Goal: Task Accomplishment & Management: Manage account settings

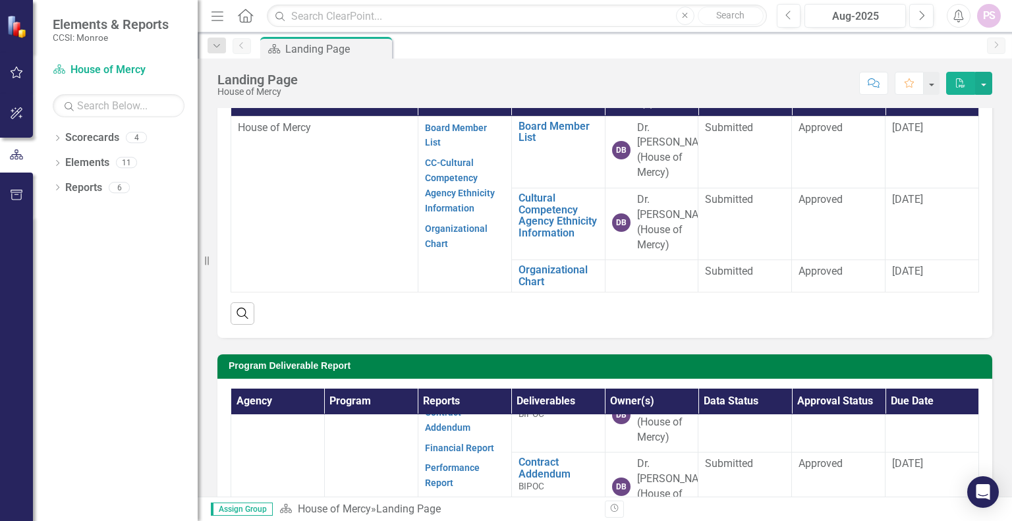
scroll to position [66, 0]
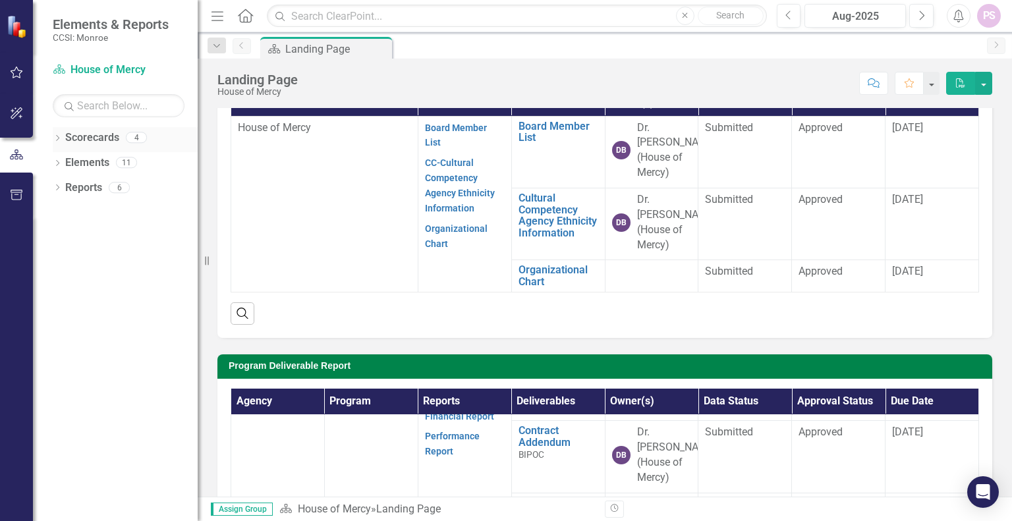
click at [76, 143] on link "Scorecards" at bounding box center [92, 137] width 54 height 15
click at [57, 139] on icon at bounding box center [57, 138] width 3 height 6
click at [57, 139] on icon "Dropdown" at bounding box center [55, 136] width 7 height 9
click at [57, 139] on icon at bounding box center [57, 138] width 3 height 6
click at [101, 161] on link "House of Mercy" at bounding box center [134, 162] width 125 height 15
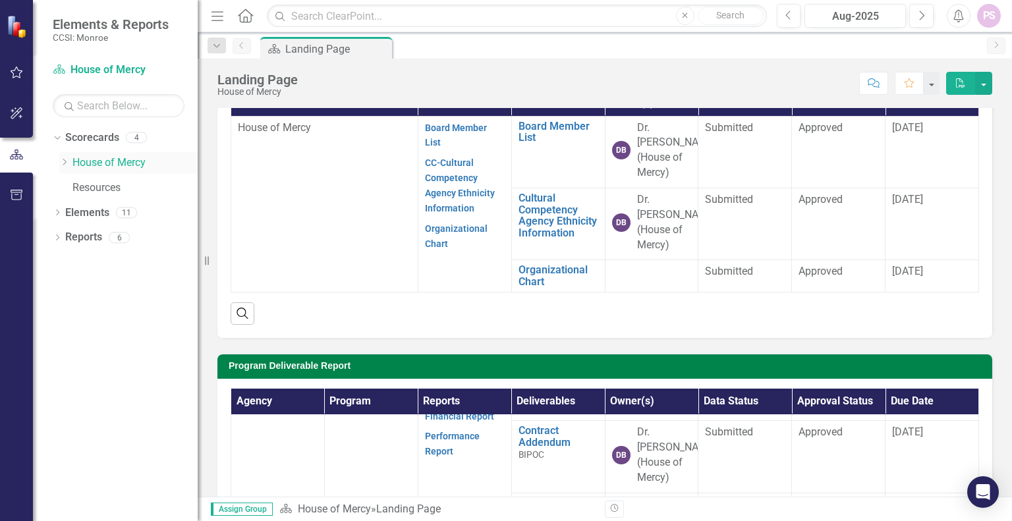
click at [117, 166] on link "House of Mercy" at bounding box center [134, 162] width 125 height 15
click at [117, 164] on link "House of Mercy" at bounding box center [134, 162] width 125 height 15
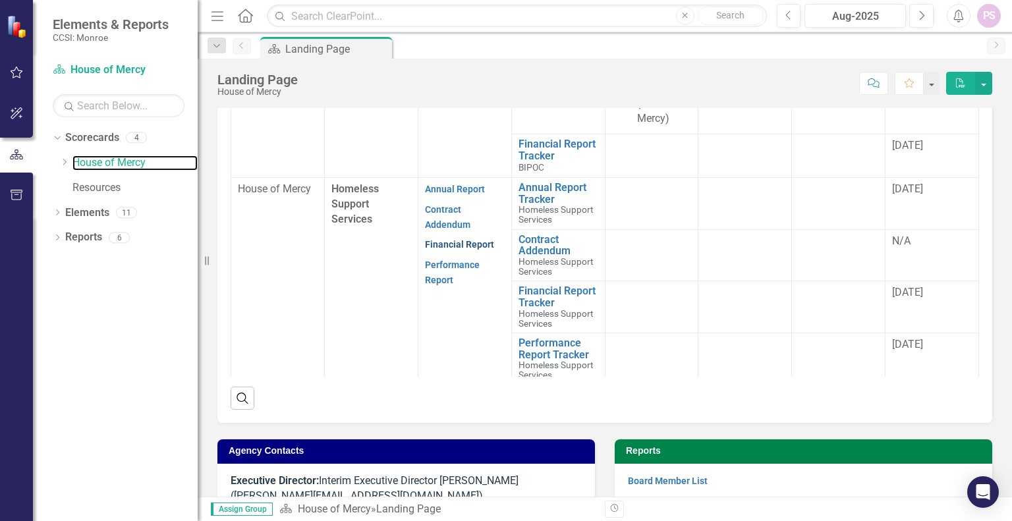
scroll to position [100, 0]
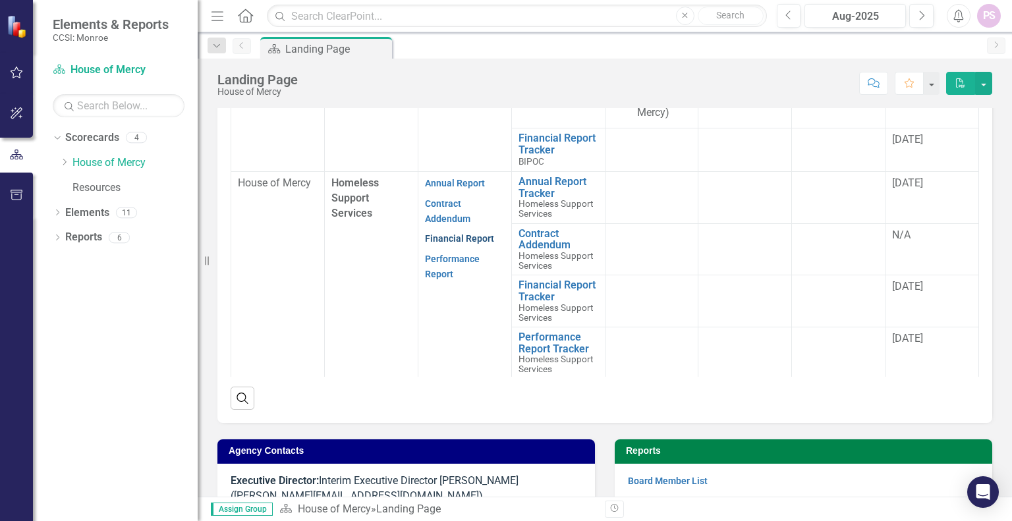
click at [435, 237] on link "Financial Report" at bounding box center [459, 238] width 69 height 11
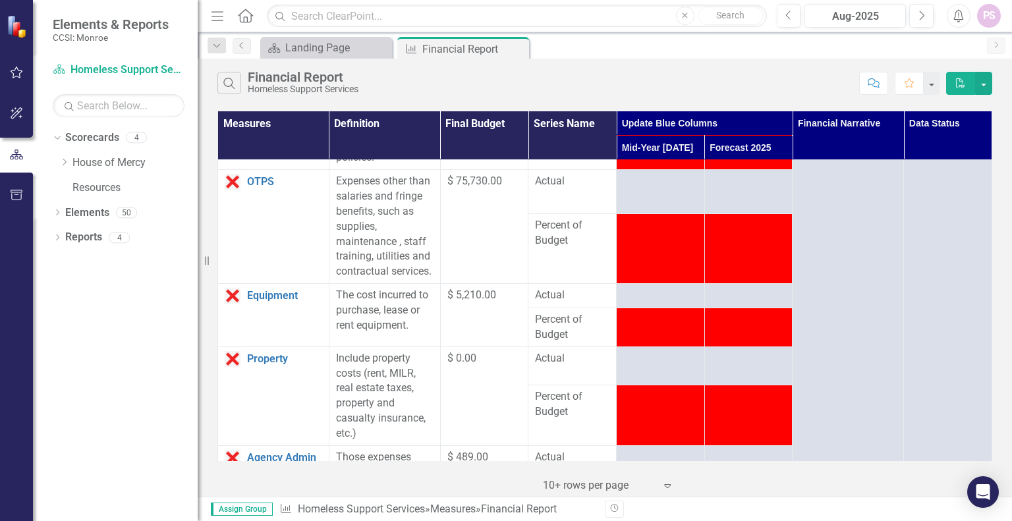
scroll to position [263, 0]
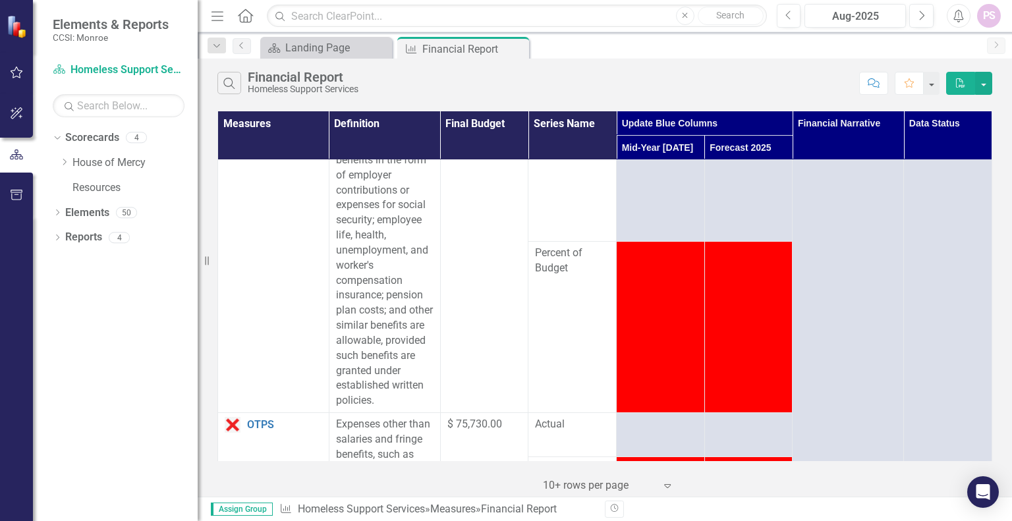
click at [653, 283] on td at bounding box center [661, 326] width 88 height 171
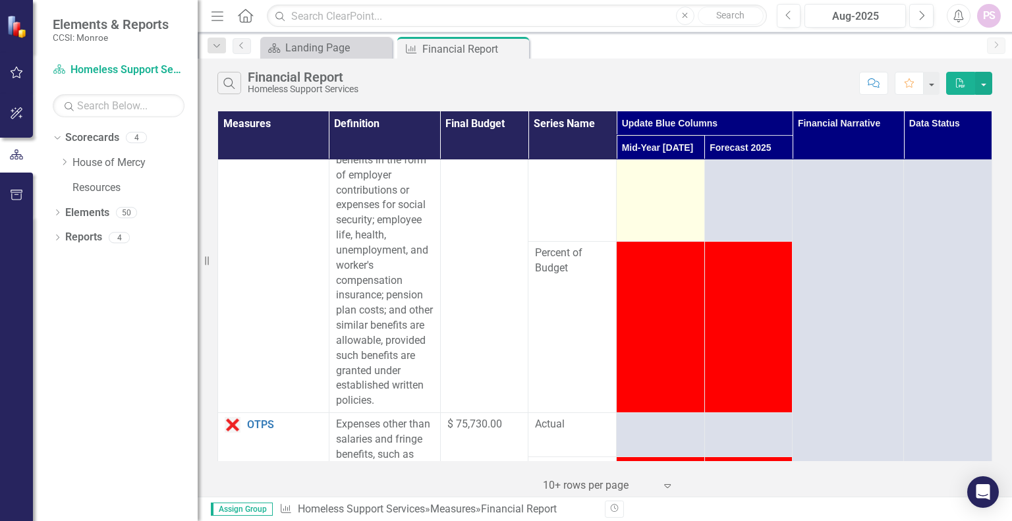
click at [662, 214] on td at bounding box center [661, 187] width 88 height 108
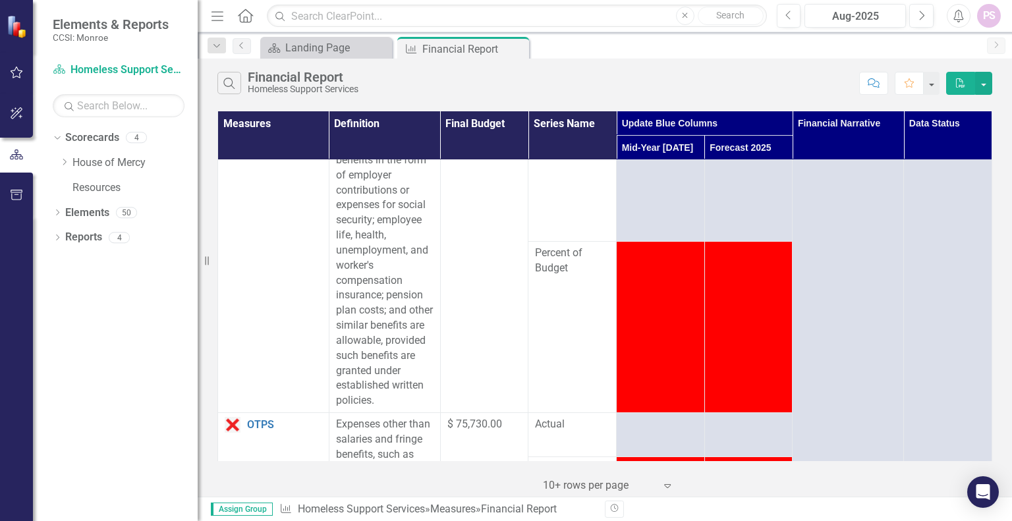
click at [663, 293] on td at bounding box center [661, 326] width 88 height 171
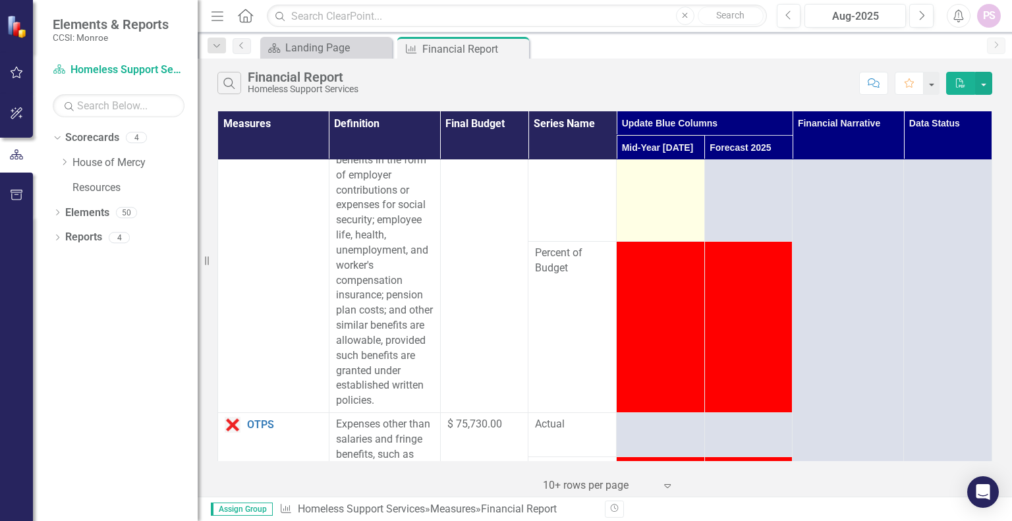
scroll to position [0, 0]
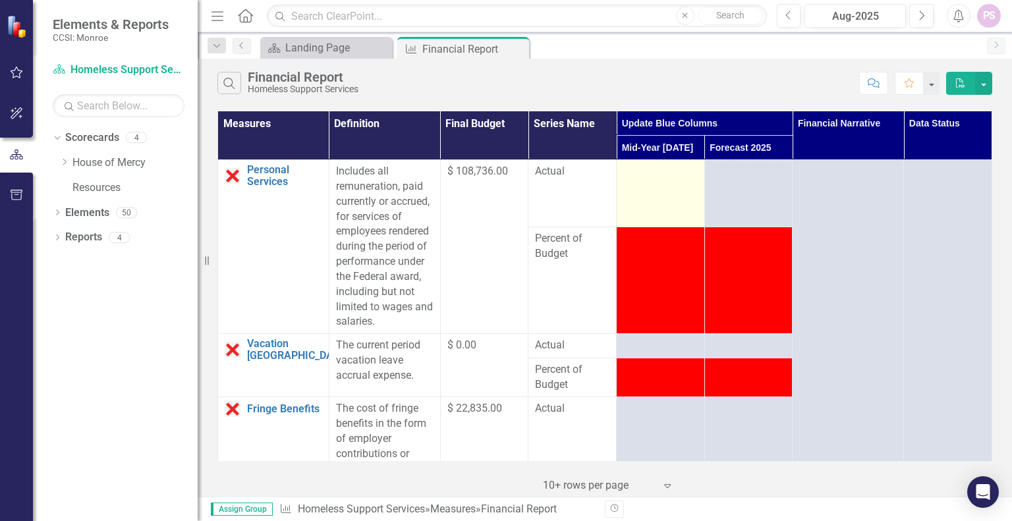
click at [670, 187] on td at bounding box center [661, 193] width 88 height 67
click at [665, 195] on td at bounding box center [661, 193] width 88 height 67
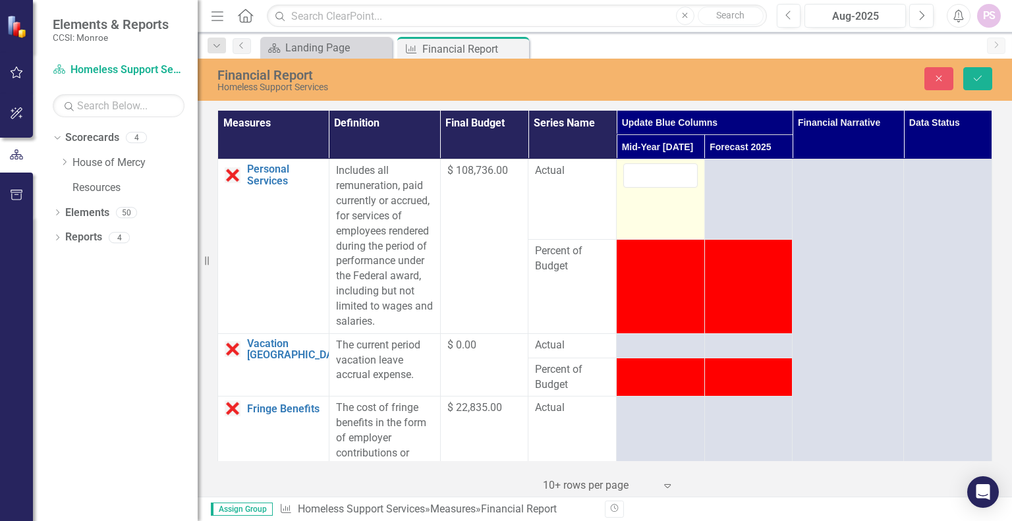
click at [665, 195] on td at bounding box center [661, 199] width 88 height 80
click at [942, 77] on icon "Close" at bounding box center [939, 78] width 12 height 9
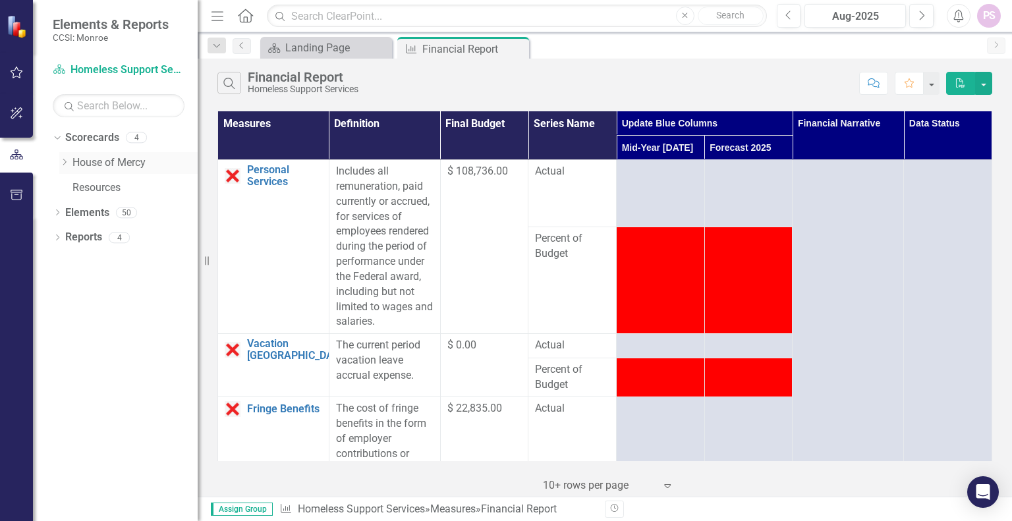
click at [114, 161] on link "House of Mercy" at bounding box center [134, 162] width 125 height 15
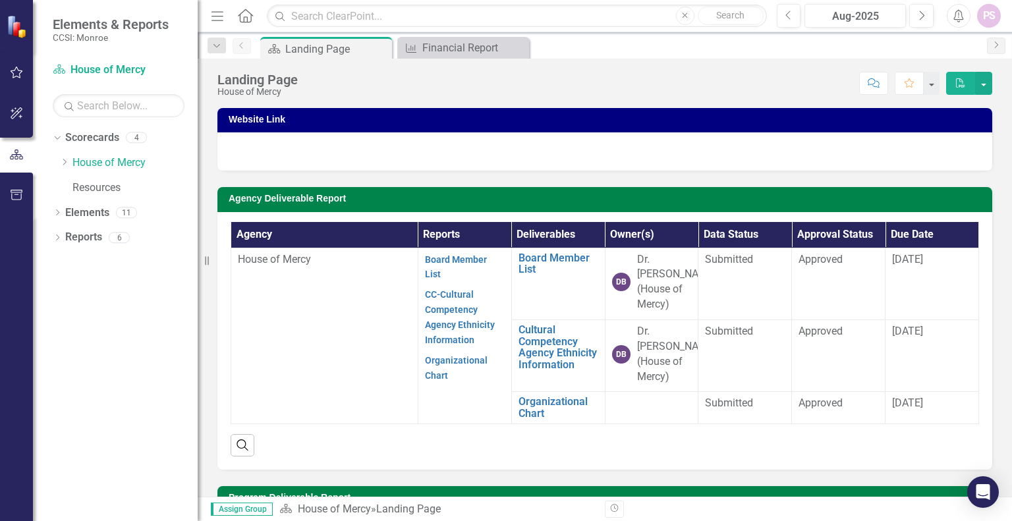
click at [990, 12] on div "PS" at bounding box center [989, 16] width 24 height 24
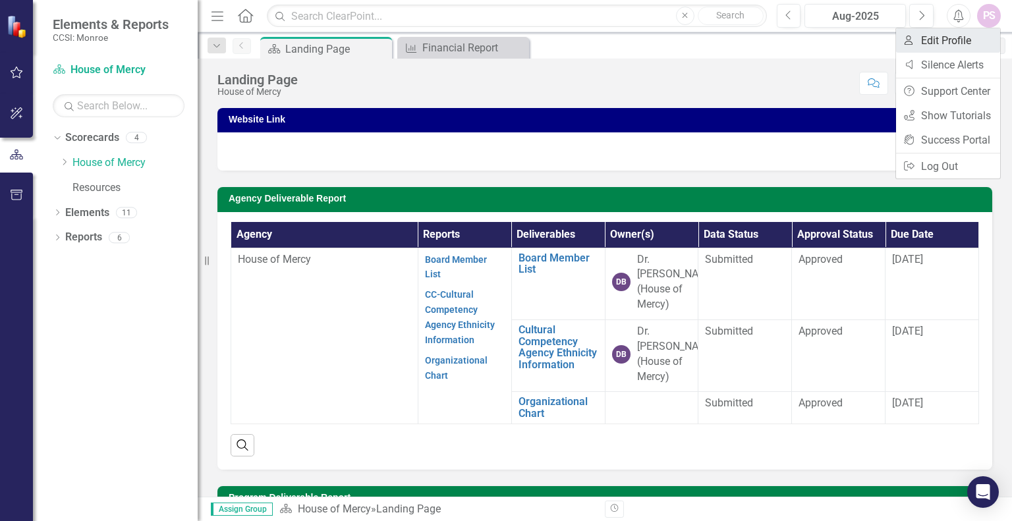
click at [948, 40] on link "User Edit Profile" at bounding box center [948, 40] width 104 height 24
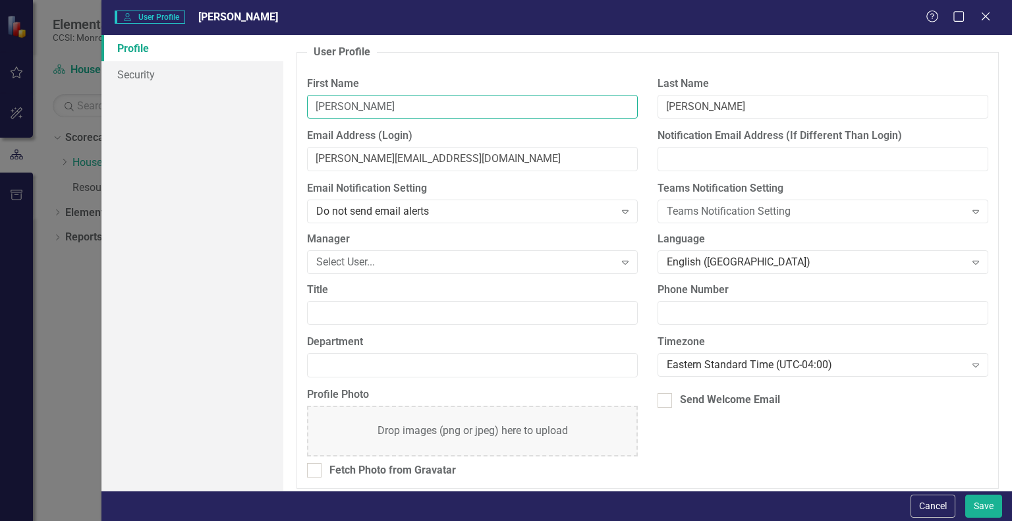
click at [485, 110] on input "[PERSON_NAME]" at bounding box center [472, 107] width 331 height 24
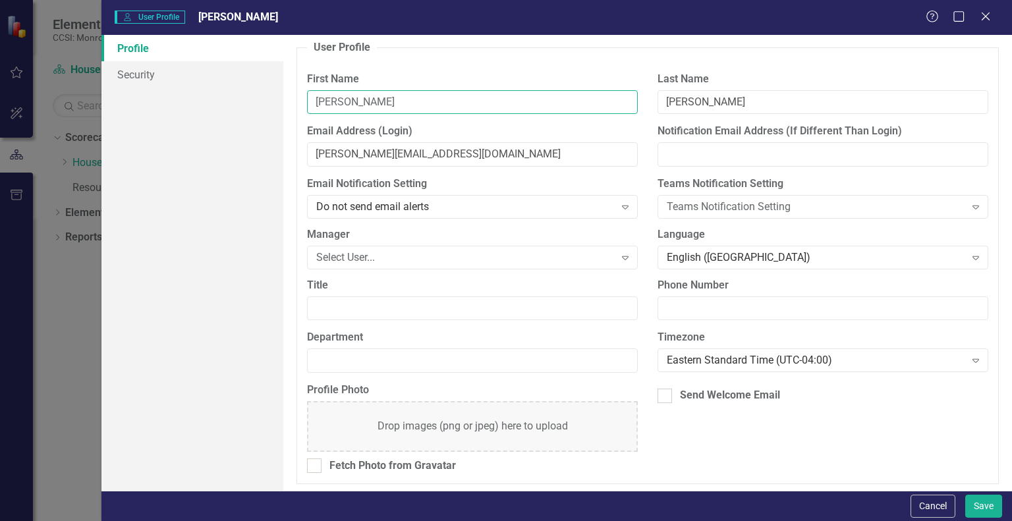
scroll to position [5, 0]
type input "[PERSON_NAME]"
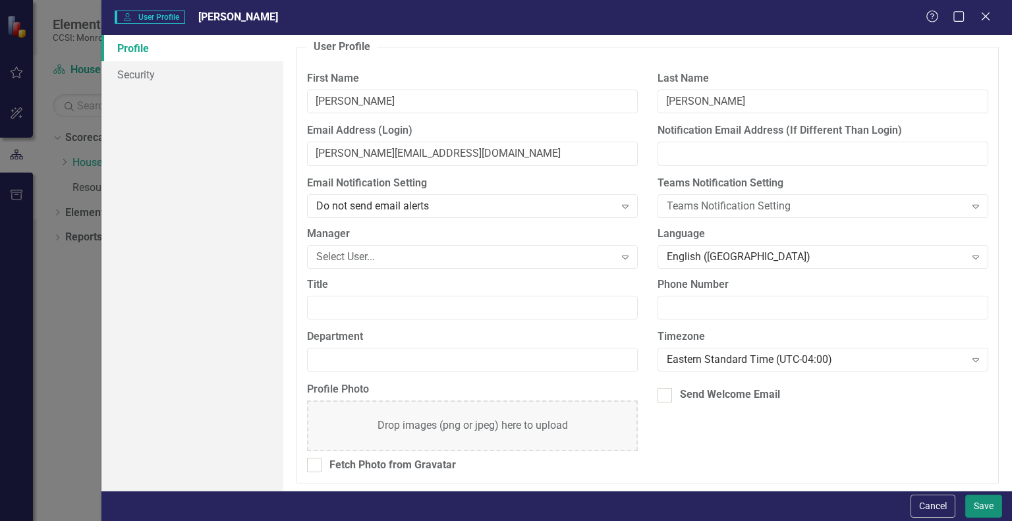
click at [980, 509] on button "Save" at bounding box center [983, 506] width 37 height 23
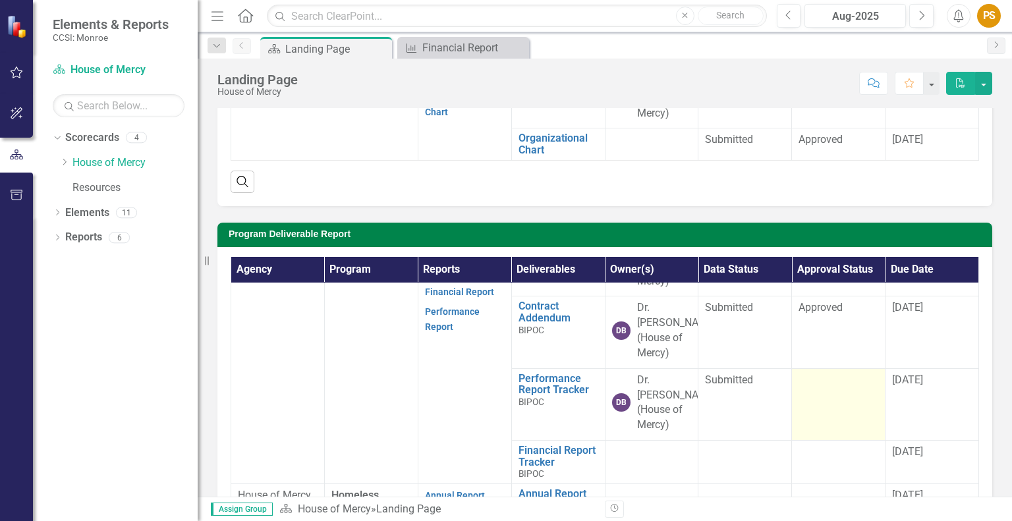
scroll to position [109, 0]
